Goal: Transaction & Acquisition: Subscribe to service/newsletter

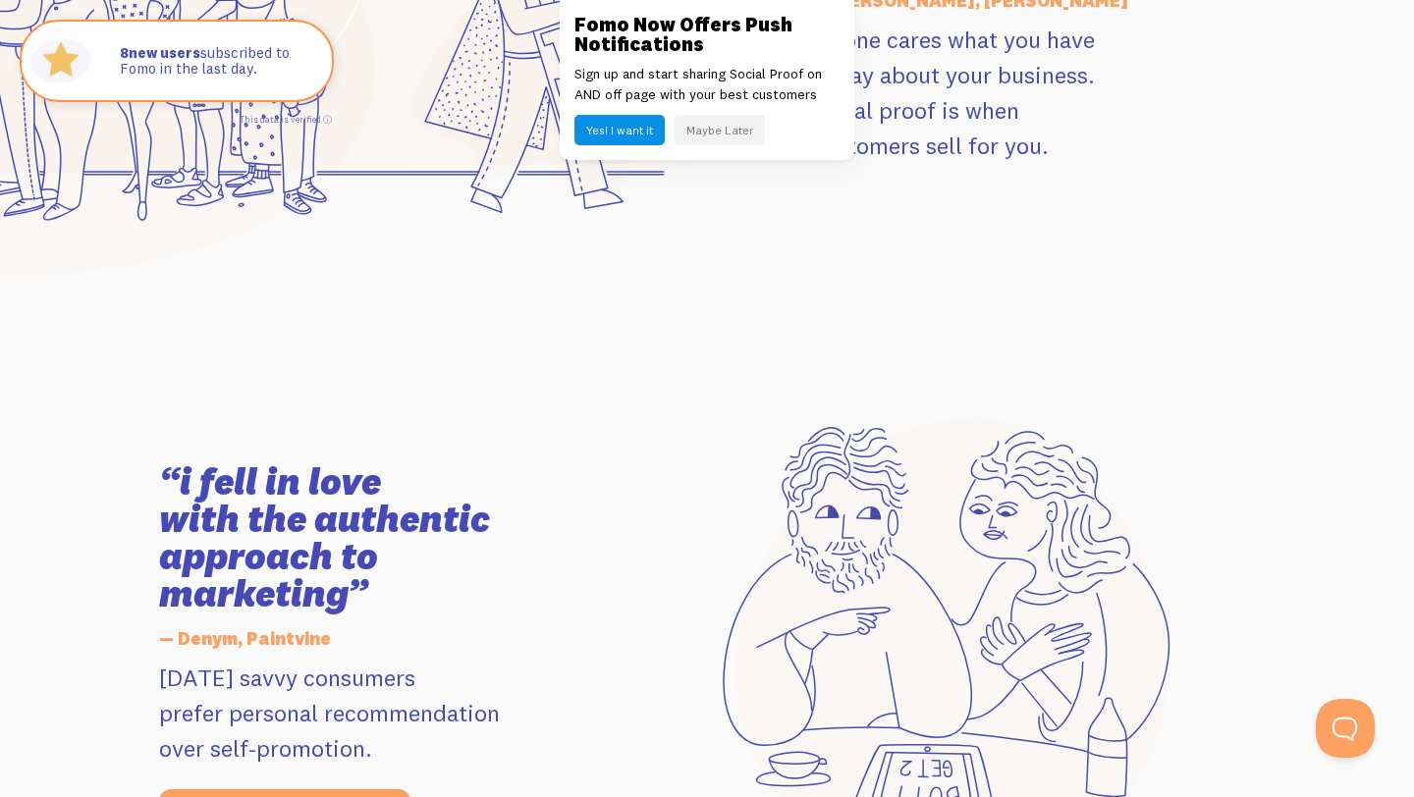
click at [645, 135] on button "Yes! I want it" at bounding box center [619, 130] width 90 height 30
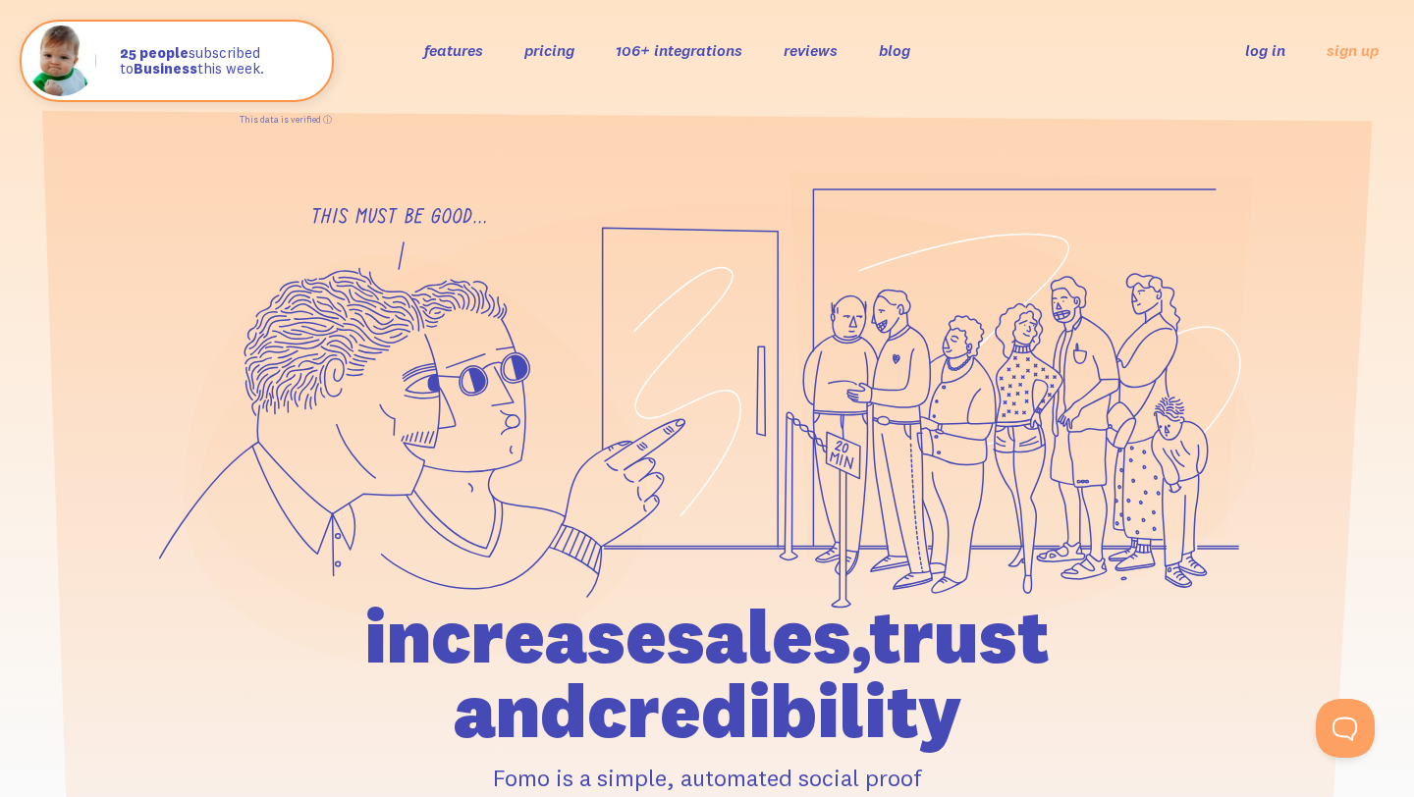
click at [547, 51] on link "pricing" at bounding box center [549, 50] width 50 height 20
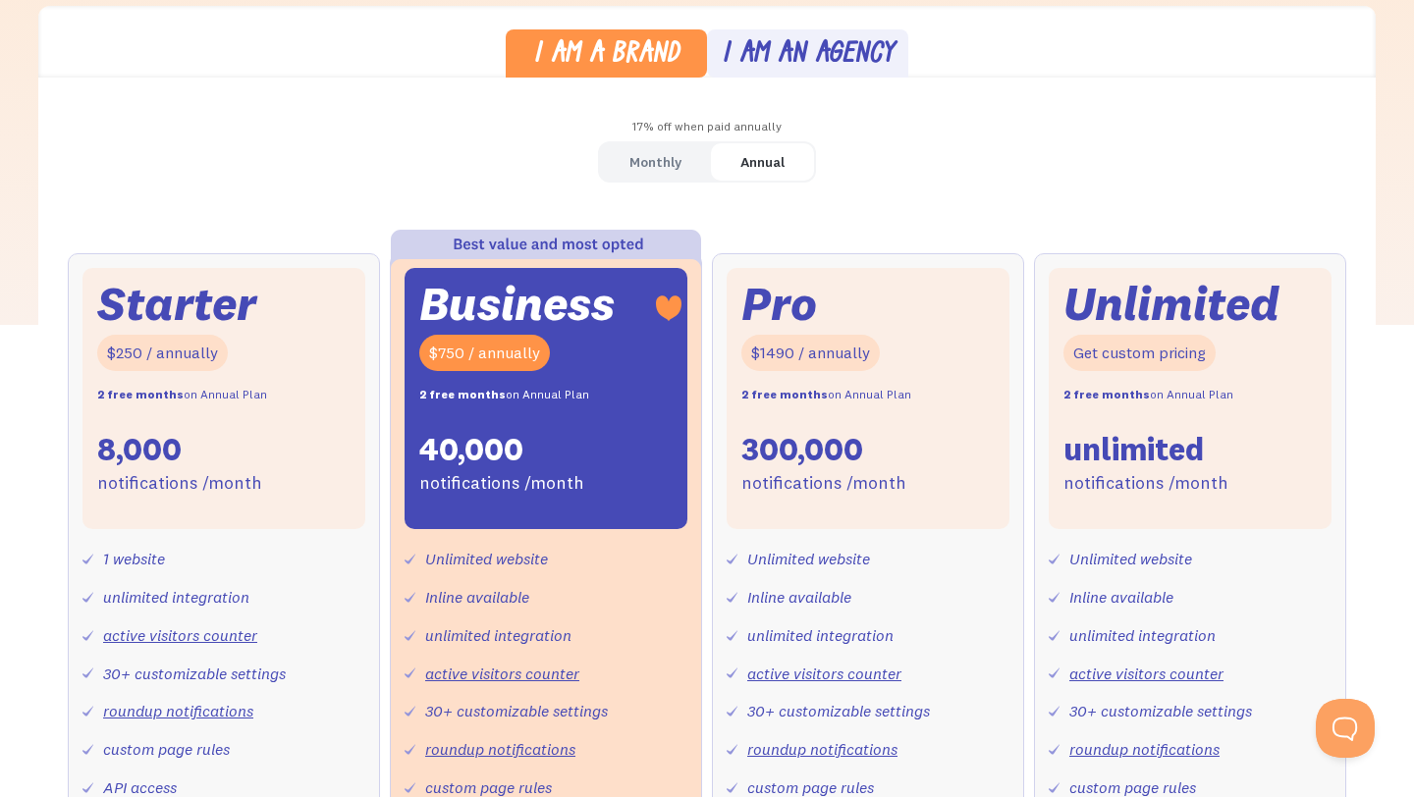
scroll to position [556, 0]
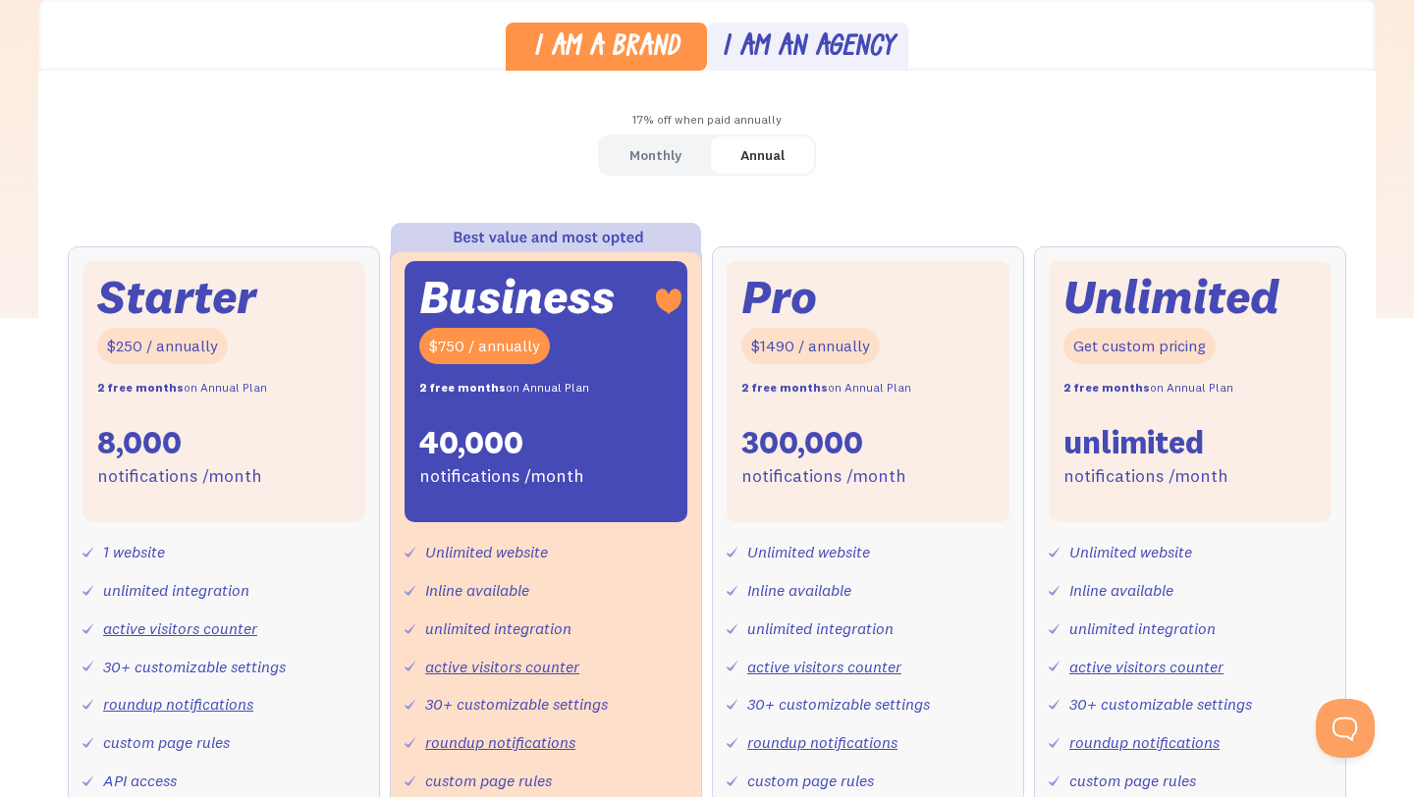
click at [669, 159] on div "Monthly" at bounding box center [655, 155] width 52 height 28
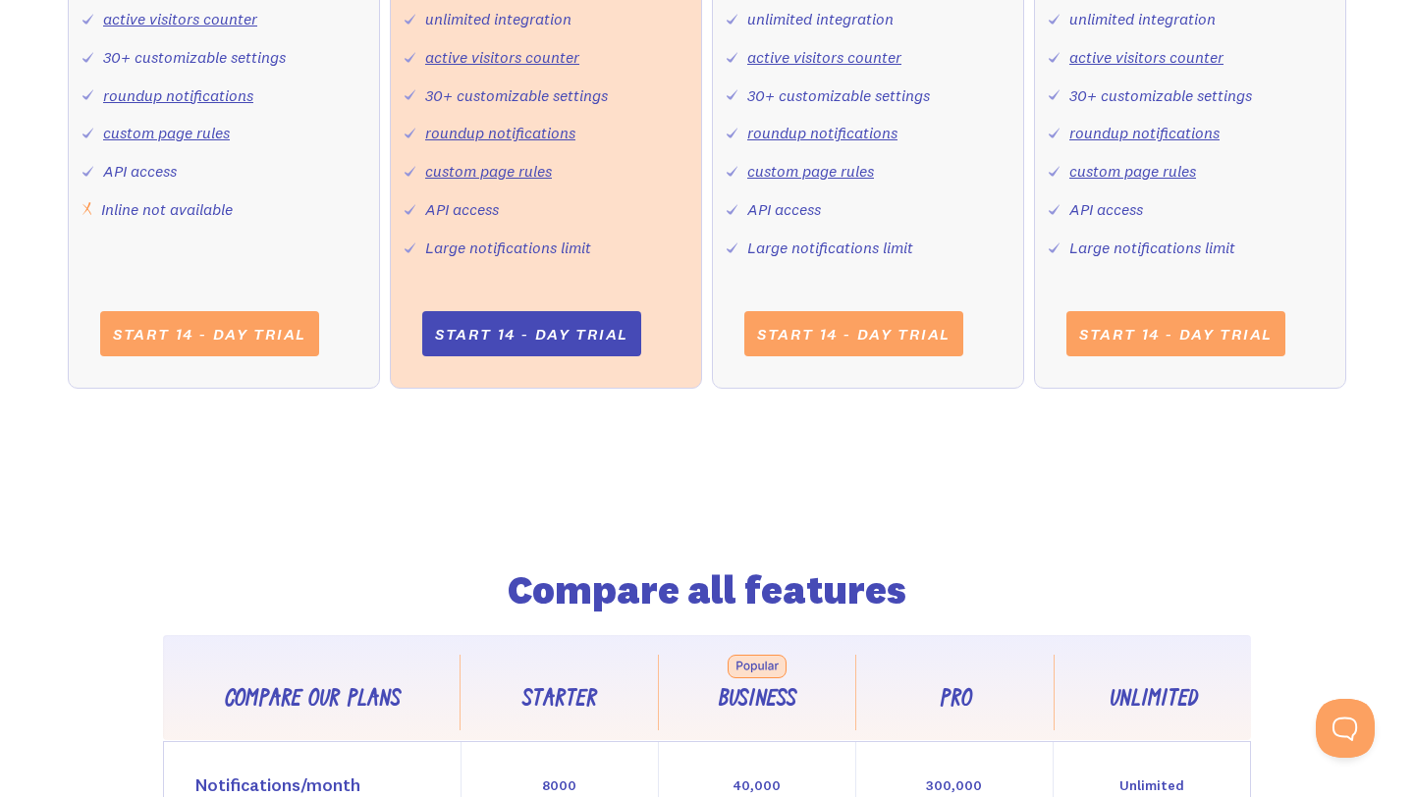
scroll to position [804, 0]
